Goal: Task Accomplishment & Management: Complete application form

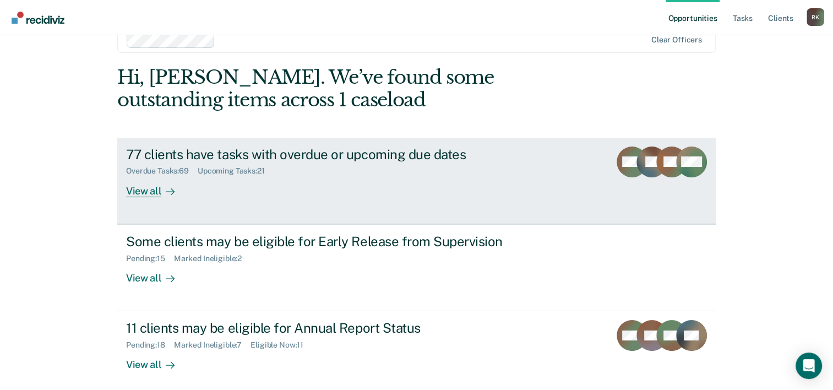
scroll to position [34, 0]
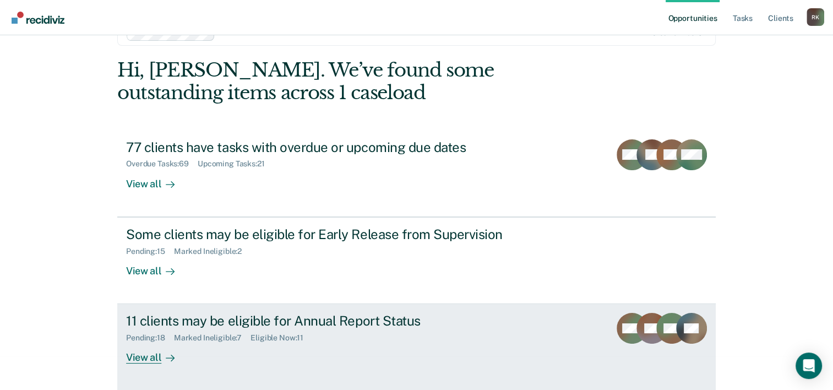
click at [361, 322] on div "11 clients may be eligible for Annual Report Status" at bounding box center [319, 321] width 387 height 16
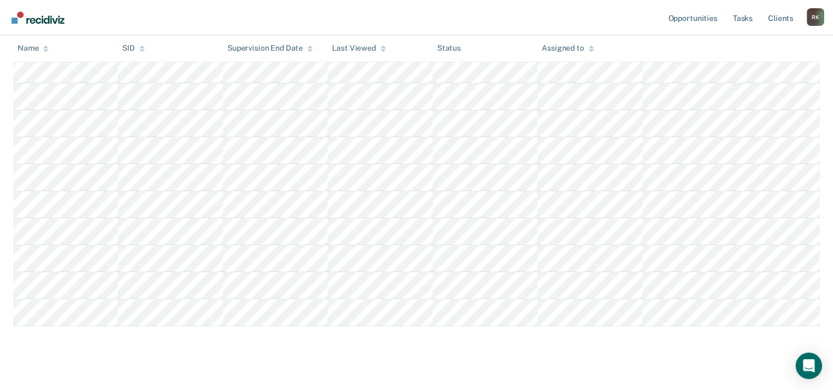
scroll to position [263, 0]
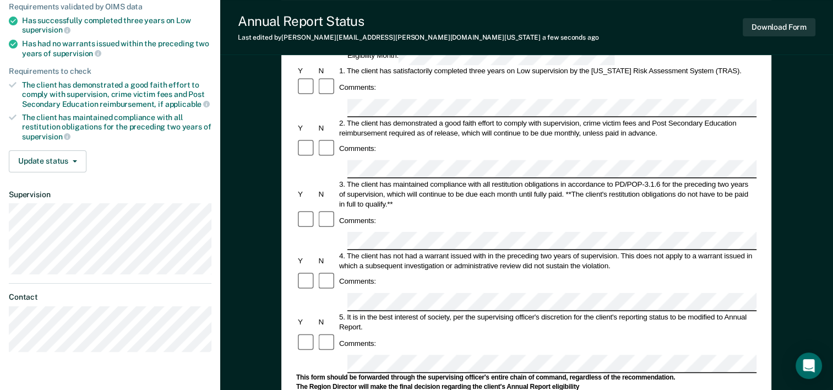
scroll to position [220, 0]
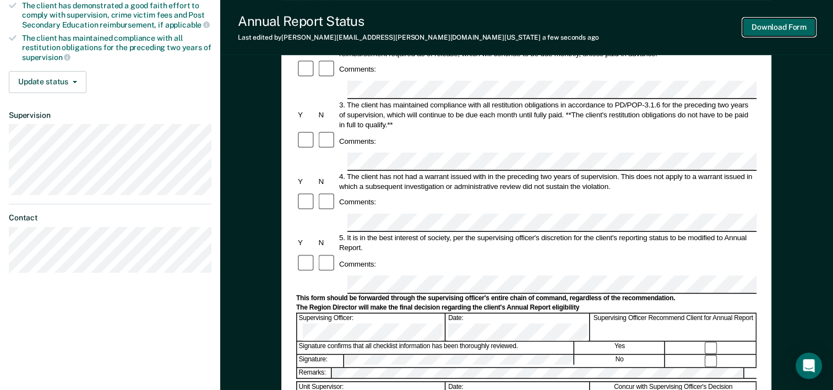
click at [759, 24] on button "Download Form" at bounding box center [779, 27] width 73 height 18
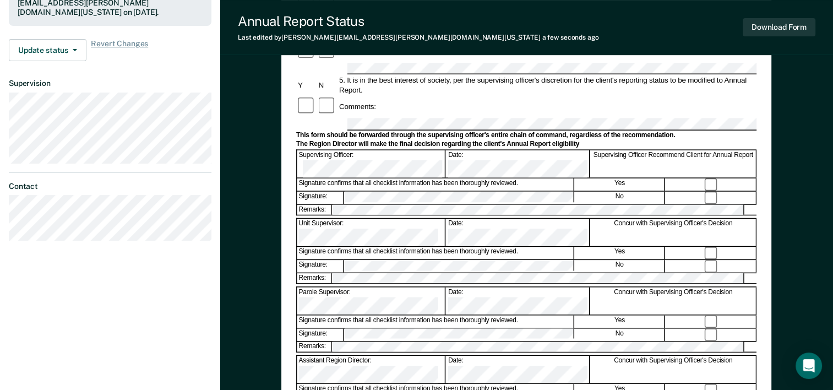
scroll to position [426, 0]
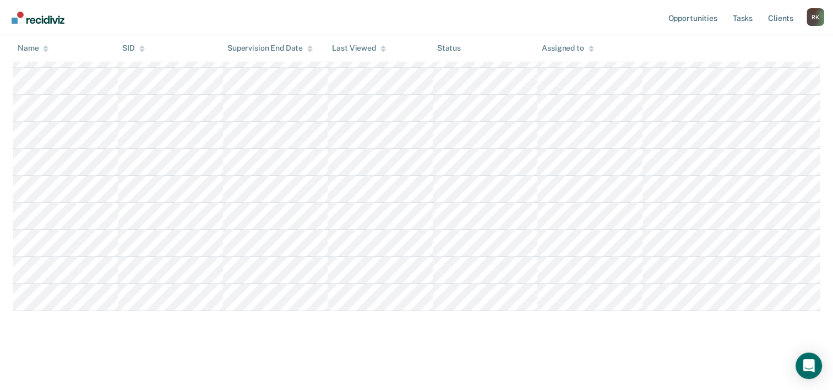
scroll to position [236, 0]
click at [117, 293] on tr at bounding box center [416, 298] width 807 height 27
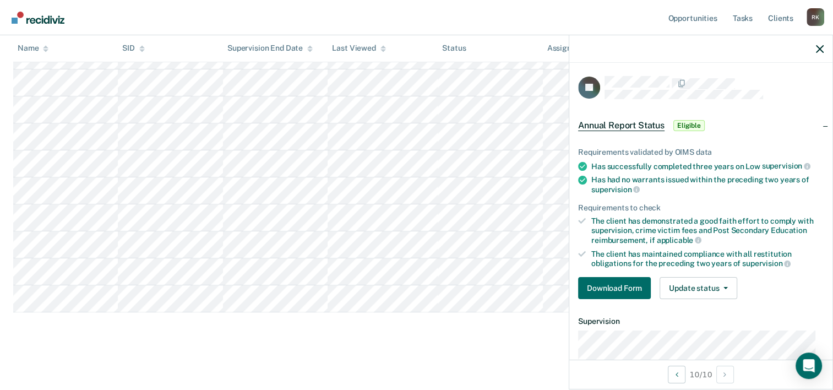
click at [824, 50] on div at bounding box center [700, 49] width 263 height 28
click at [814, 50] on div at bounding box center [700, 49] width 263 height 28
click at [819, 50] on icon "button" at bounding box center [820, 49] width 8 height 8
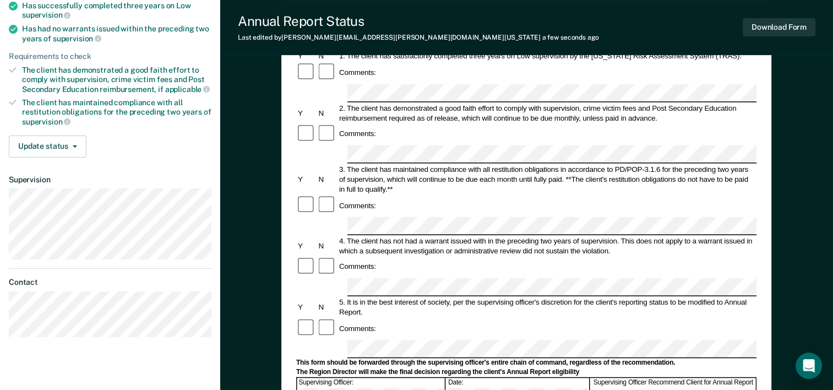
scroll to position [220, 0]
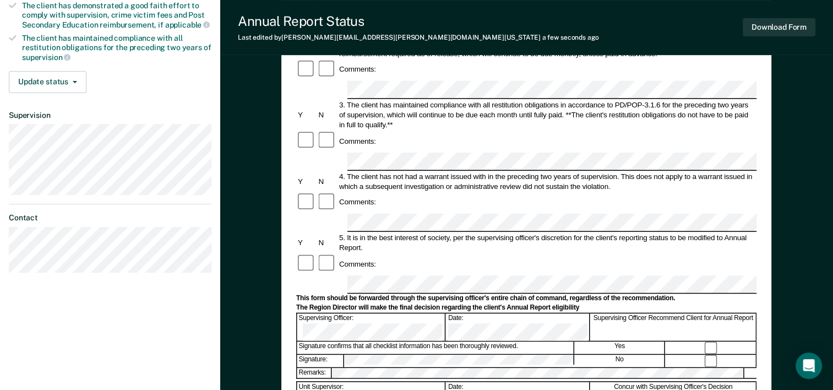
click at [783, 37] on div "Download Form" at bounding box center [779, 27] width 73 height 28
click at [769, 26] on button "Download Form" at bounding box center [779, 27] width 73 height 18
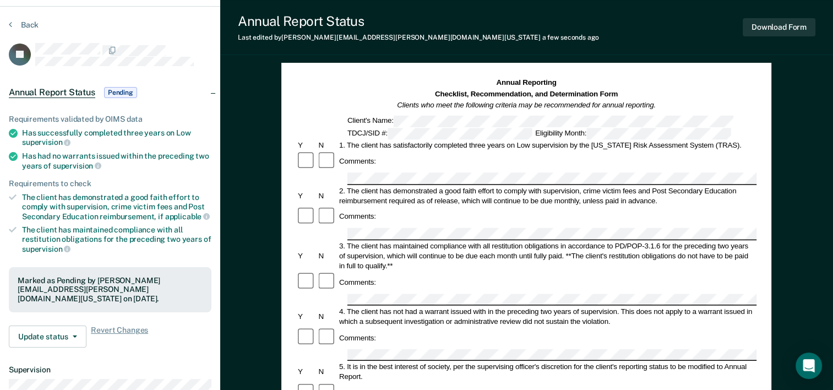
scroll to position [0, 0]
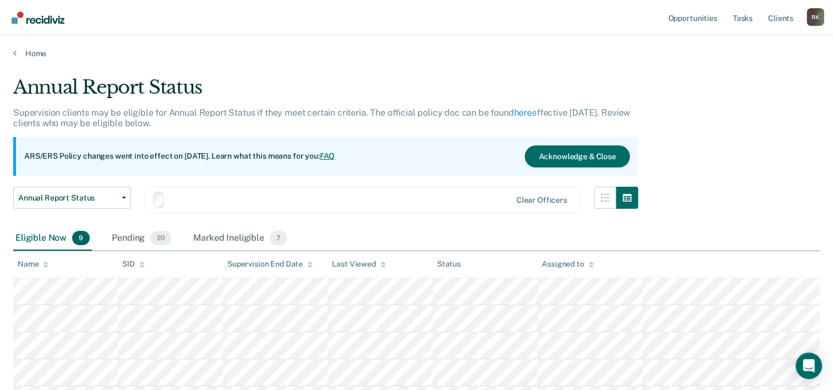
scroll to position [209, 0]
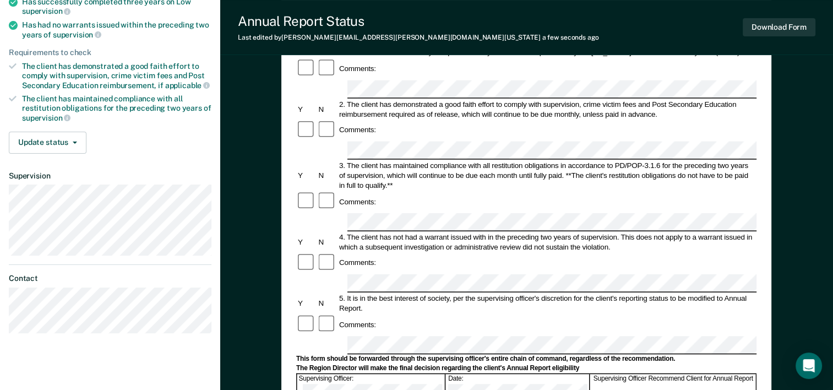
scroll to position [165, 0]
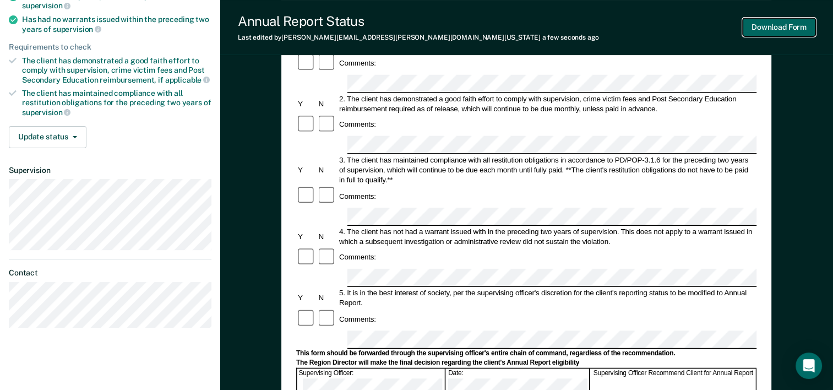
click at [771, 22] on button "Download Form" at bounding box center [779, 27] width 73 height 18
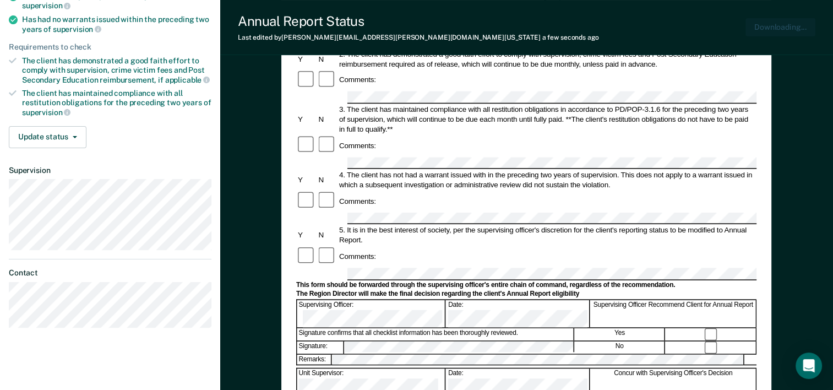
scroll to position [0, 0]
